Goal: Navigation & Orientation: Find specific page/section

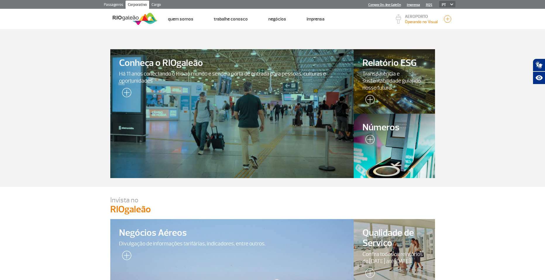
click at [135, 18] on img at bounding box center [135, 19] width 45 height 14
click at [154, 3] on link "Cargo" at bounding box center [156, 5] width 14 height 9
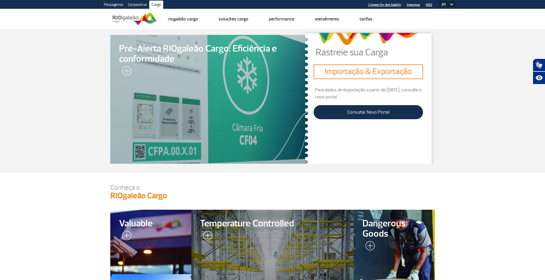
click at [134, 4] on link "Corporativo" at bounding box center [137, 5] width 24 height 9
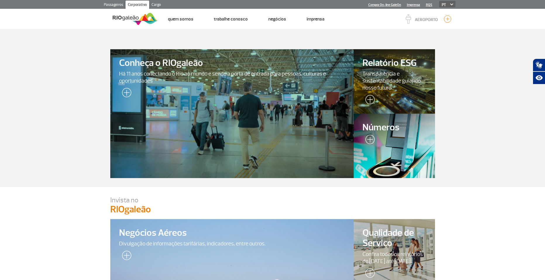
click at [113, 3] on link "Passageiros" at bounding box center [113, 5] width 24 height 9
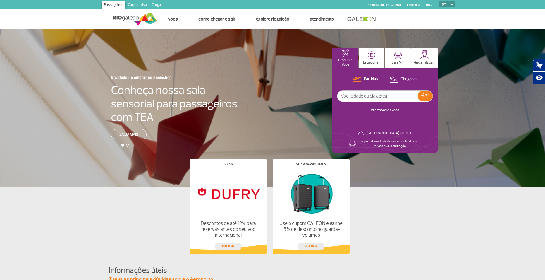
click at [137, 2] on link "Corporativo" at bounding box center [137, 5] width 24 height 9
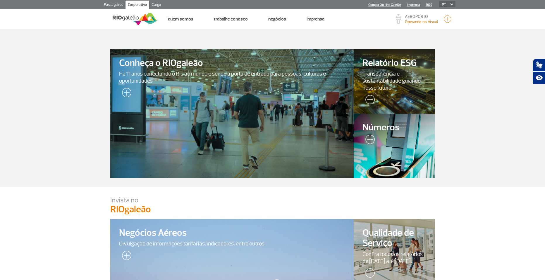
click at [117, 5] on link "Passageiros" at bounding box center [113, 5] width 24 height 9
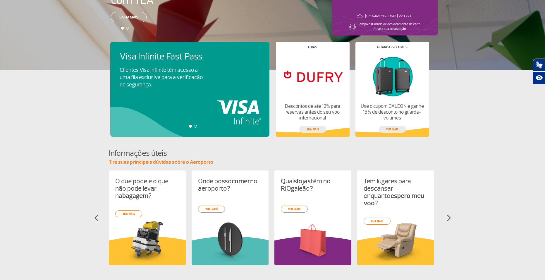
scroll to position [219, 0]
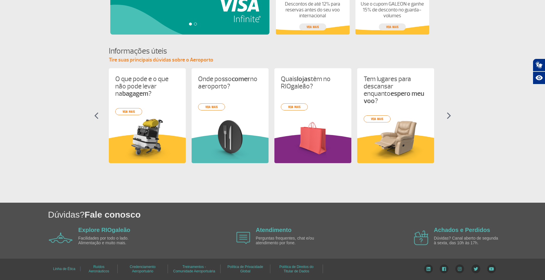
click at [450, 116] on img at bounding box center [449, 115] width 4 height 7
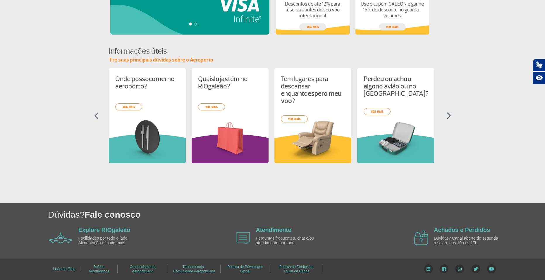
click at [450, 116] on img at bounding box center [449, 115] width 4 height 7
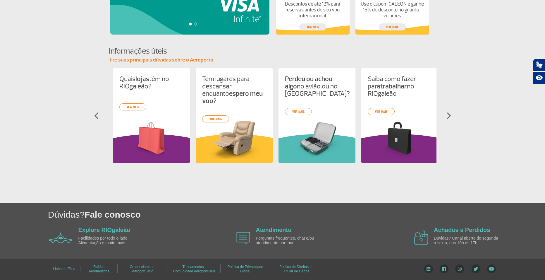
click at [450, 116] on img at bounding box center [449, 115] width 4 height 7
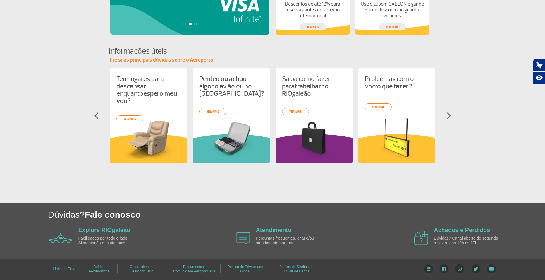
click at [450, 116] on img at bounding box center [449, 115] width 4 height 7
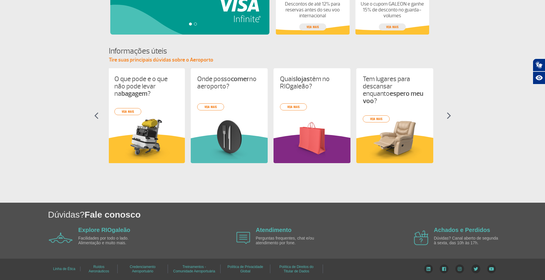
click at [450, 116] on img at bounding box center [449, 115] width 4 height 7
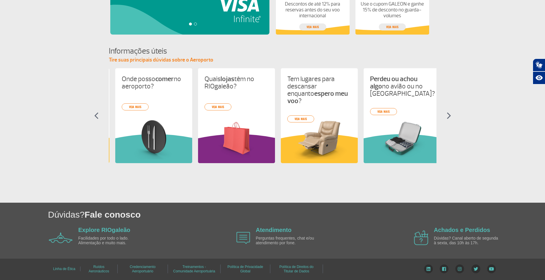
click at [450, 116] on img at bounding box center [449, 115] width 4 height 7
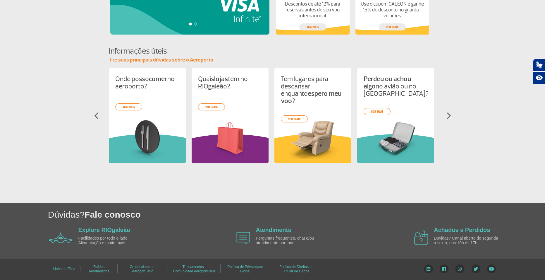
click at [450, 116] on img at bounding box center [449, 115] width 4 height 7
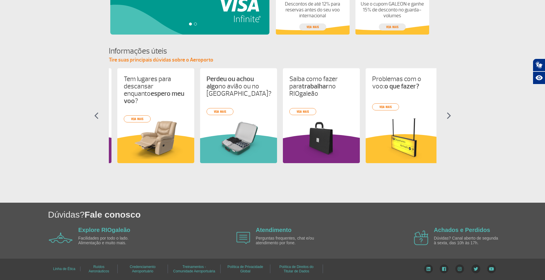
scroll to position [0, 248]
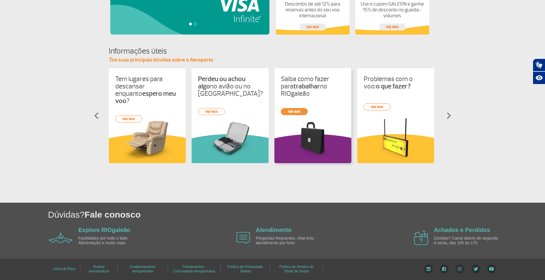
click at [295, 108] on link "veja mais" at bounding box center [294, 111] width 27 height 7
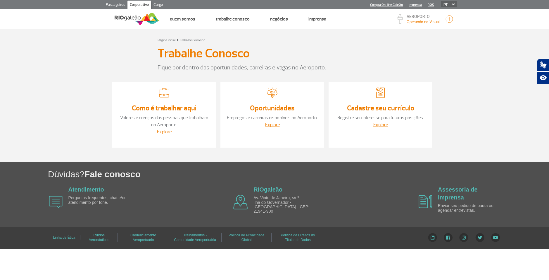
click at [167, 132] on link "Explore" at bounding box center [164, 132] width 15 height 6
